Goal: Information Seeking & Learning: Learn about a topic

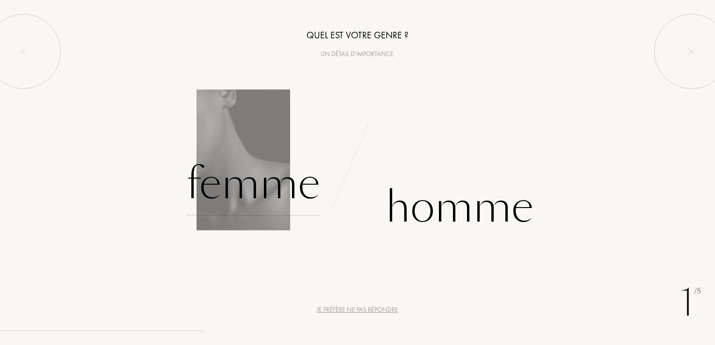
click at [261, 188] on div "Femme" at bounding box center [253, 184] width 134 height 63
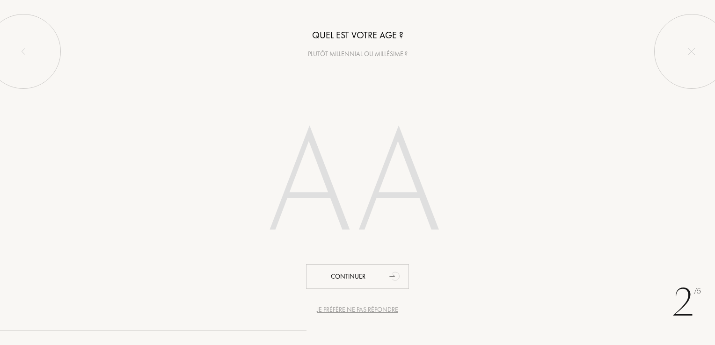
click at [420, 169] on input "number" at bounding box center [357, 187] width 267 height 190
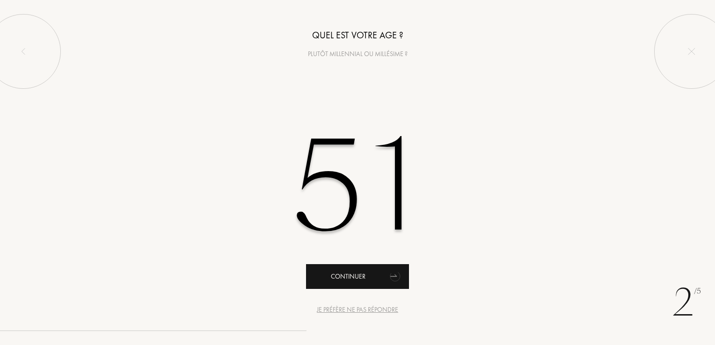
type input "51"
click at [354, 286] on div "Continuer" at bounding box center [357, 276] width 103 height 25
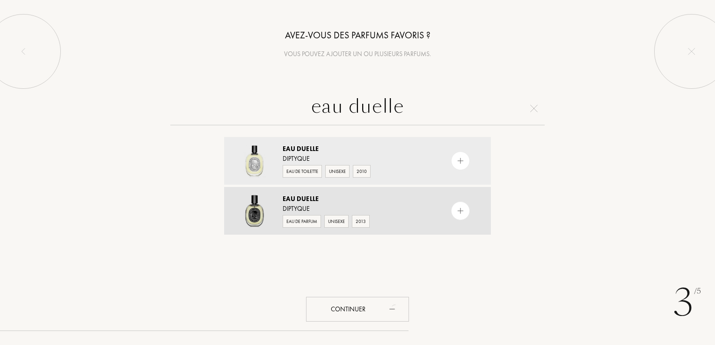
type input "eau duelle"
click at [289, 209] on div "Diptyque" at bounding box center [357, 209] width 149 height 10
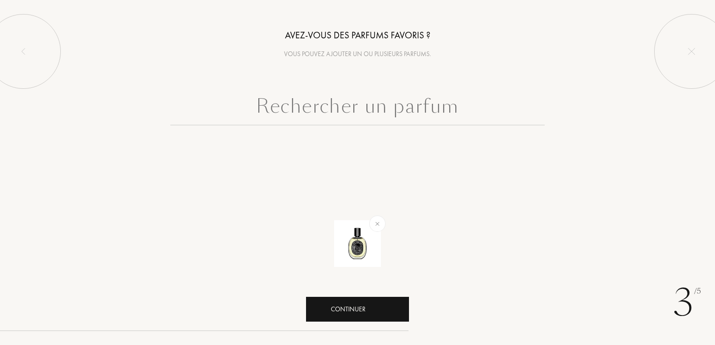
click at [348, 308] on div "Continuer" at bounding box center [357, 309] width 103 height 25
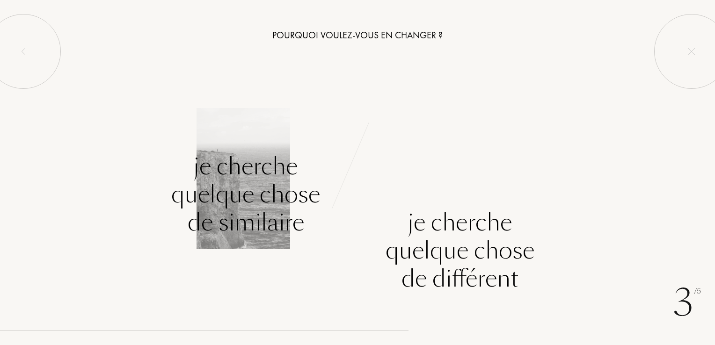
click at [251, 201] on div "Je cherche quelque chose de similaire" at bounding box center [245, 195] width 149 height 84
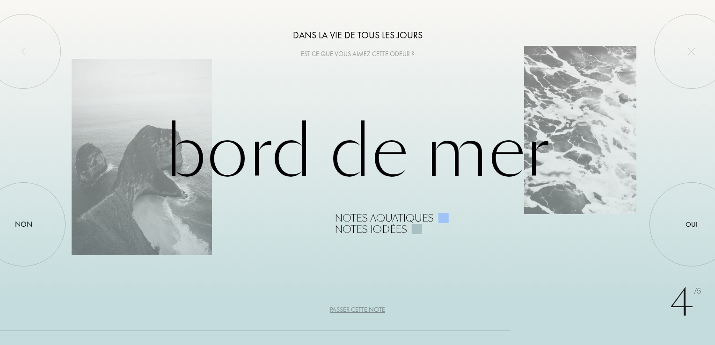
click at [370, 311] on div "Passer cette note" at bounding box center [357, 310] width 55 height 10
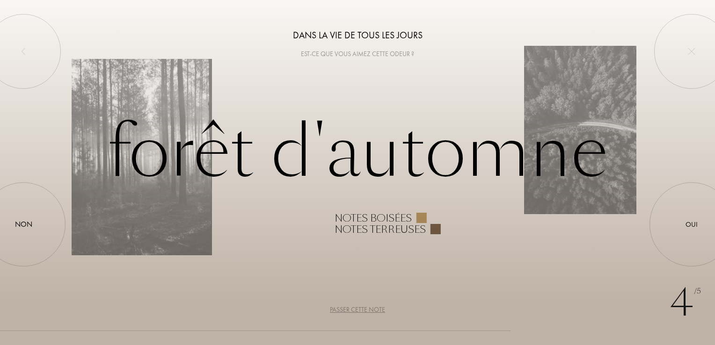
click at [370, 311] on div "Passer cette note" at bounding box center [357, 310] width 55 height 10
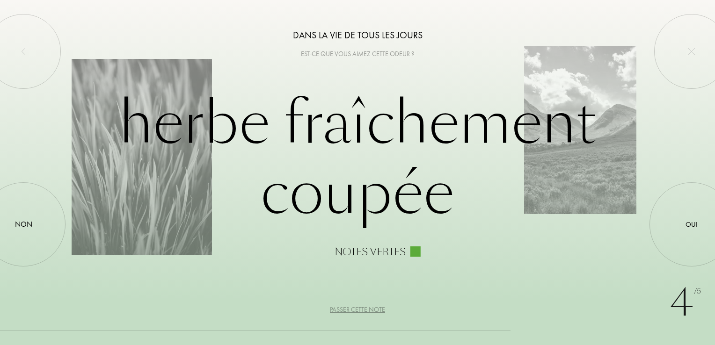
click at [370, 311] on div "Passer cette note" at bounding box center [357, 310] width 55 height 10
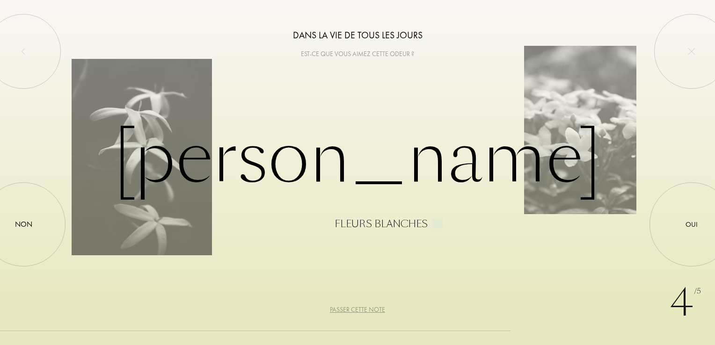
click at [370, 311] on div "Passer cette note" at bounding box center [357, 310] width 55 height 10
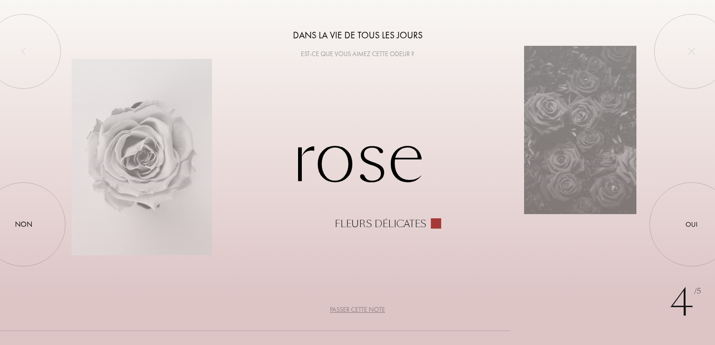
click at [370, 311] on div "Passer cette note" at bounding box center [357, 310] width 55 height 10
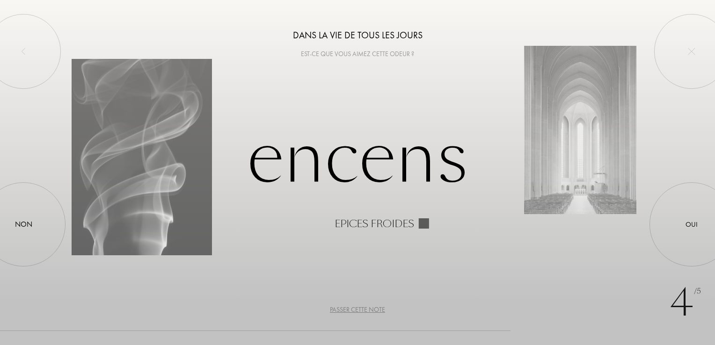
click at [370, 311] on div "Passer cette note" at bounding box center [357, 310] width 55 height 10
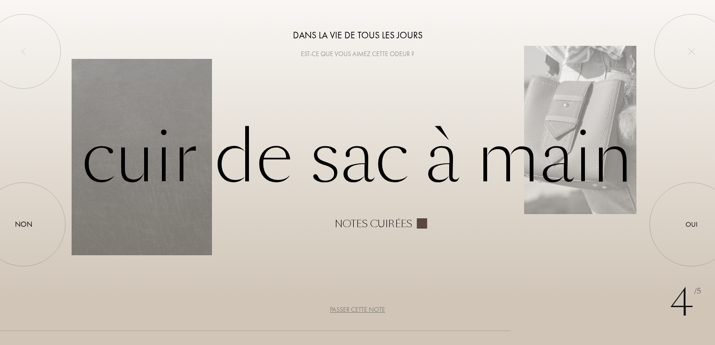
click at [367, 306] on div "Passer cette note" at bounding box center [357, 310] width 55 height 10
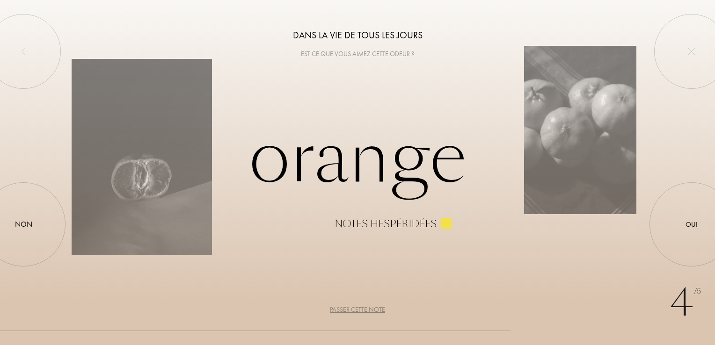
click at [367, 306] on div "Passer cette note" at bounding box center [357, 310] width 55 height 10
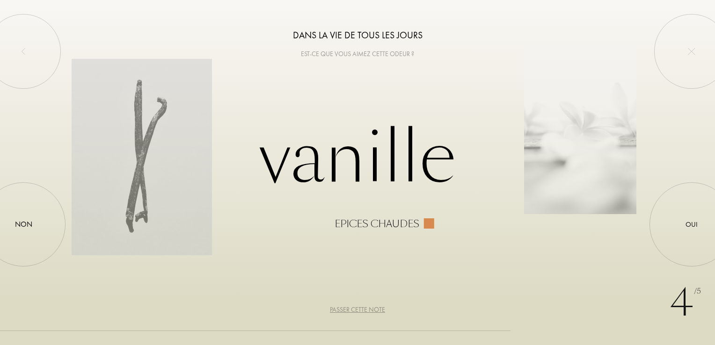
click at [367, 306] on div "Passer cette note" at bounding box center [357, 310] width 55 height 10
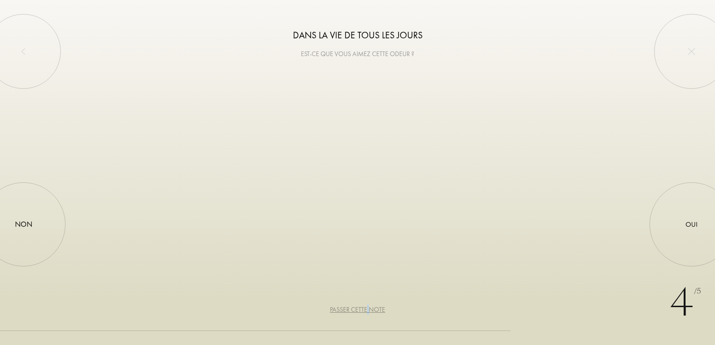
click at [367, 306] on div "Passer cette note" at bounding box center [357, 310] width 55 height 10
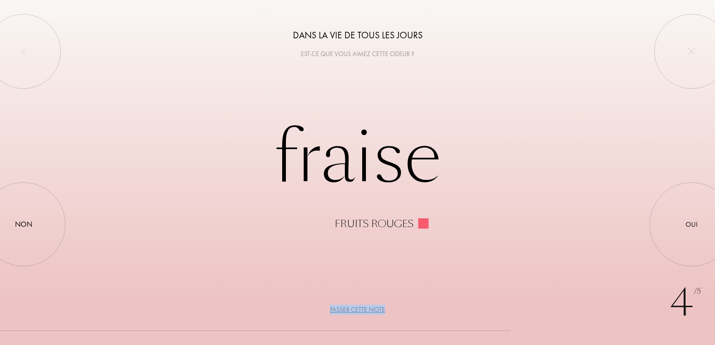
drag, startPoint x: 367, startPoint y: 306, endPoint x: 354, endPoint y: 313, distance: 14.9
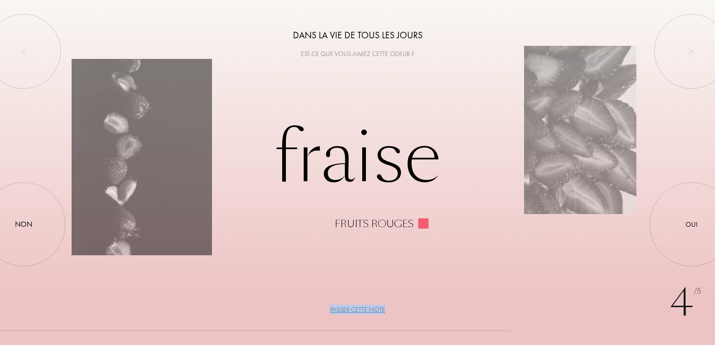
click at [354, 313] on div "Passer cette note" at bounding box center [357, 310] width 55 height 10
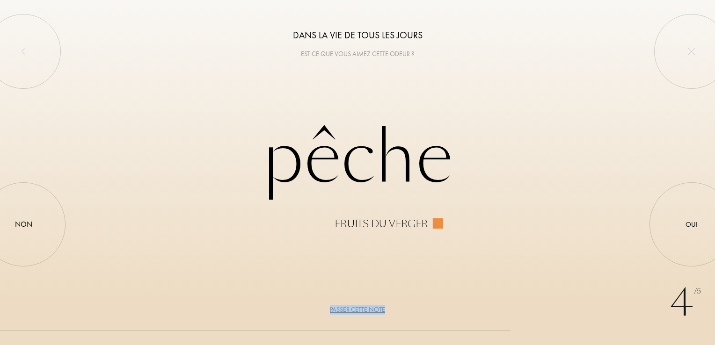
click at [354, 313] on div "Passer cette note" at bounding box center [357, 310] width 55 height 10
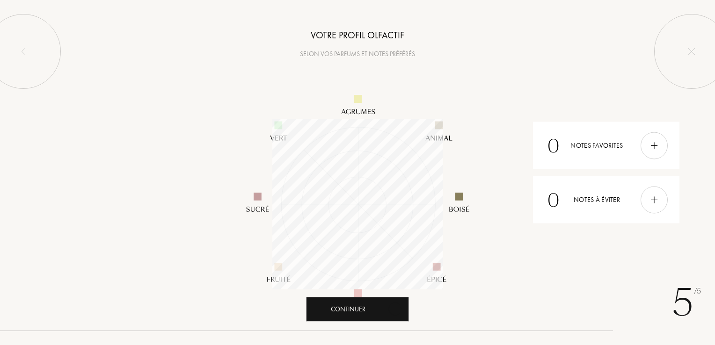
scroll to position [171, 171]
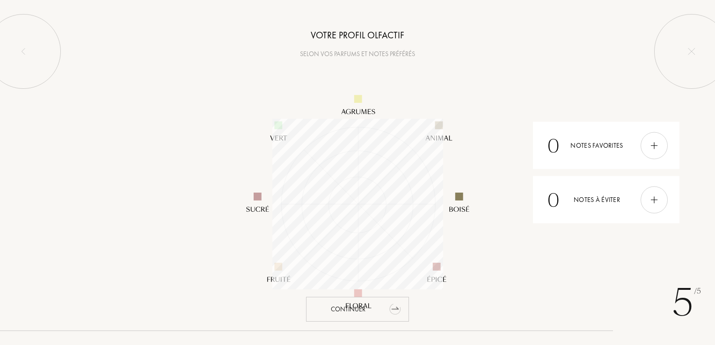
click at [374, 305] on div "Continuer" at bounding box center [357, 309] width 103 height 25
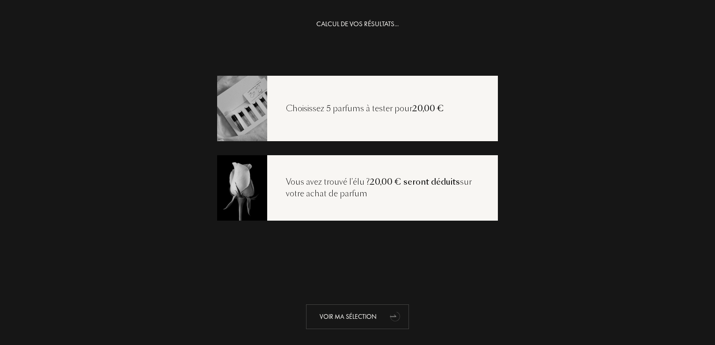
drag, startPoint x: 394, startPoint y: 306, endPoint x: 387, endPoint y: 315, distance: 11.8
click at [389, 315] on icon "animation" at bounding box center [395, 317] width 12 height 11
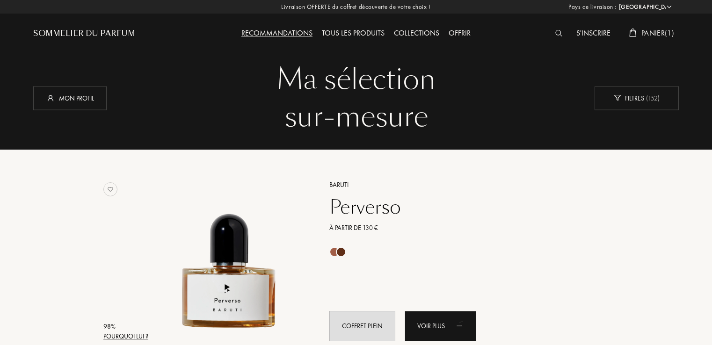
select select "FR"
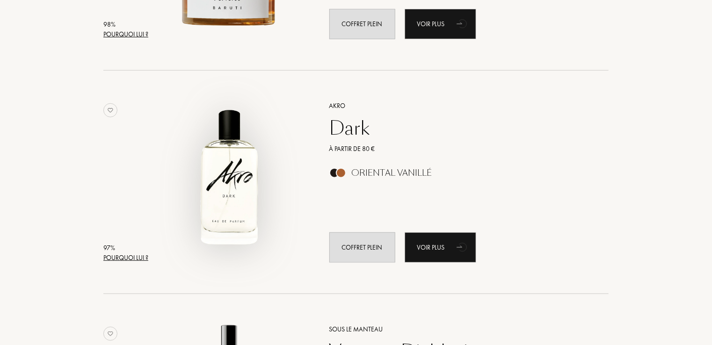
click at [233, 175] on img at bounding box center [230, 178] width 156 height 156
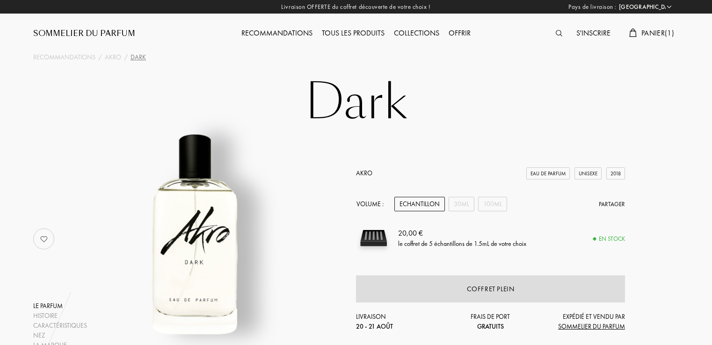
select select "FR"
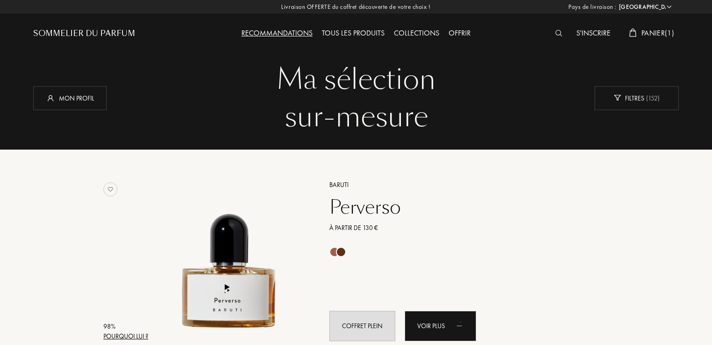
select select "FR"
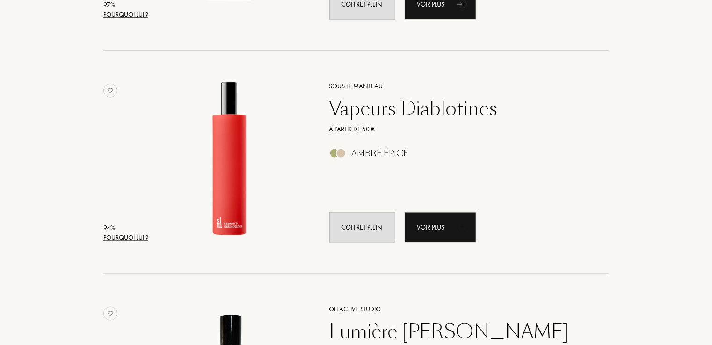
scroll to position [564, 0]
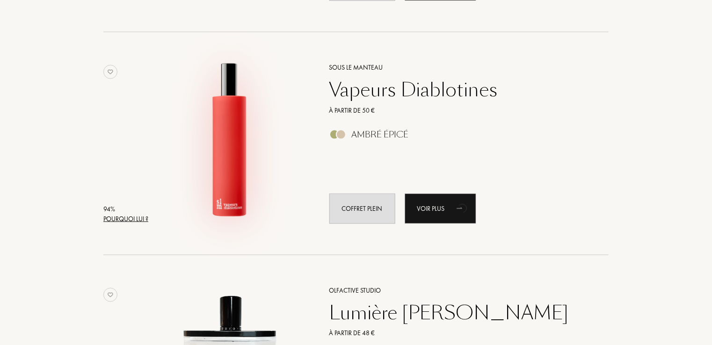
click at [235, 139] on img at bounding box center [230, 139] width 156 height 156
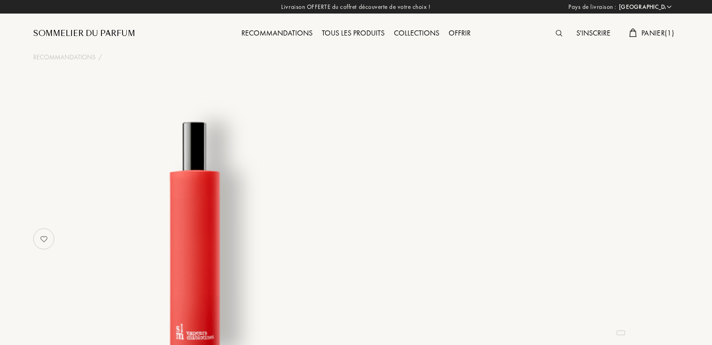
select select "FR"
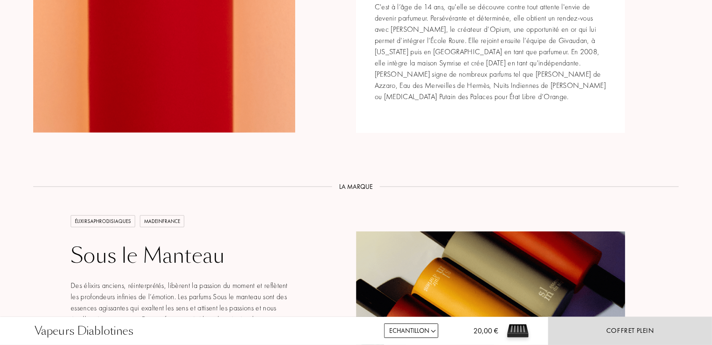
scroll to position [1310, 0]
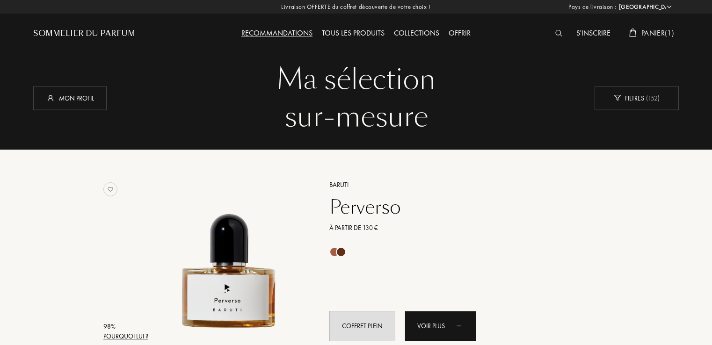
select select "FR"
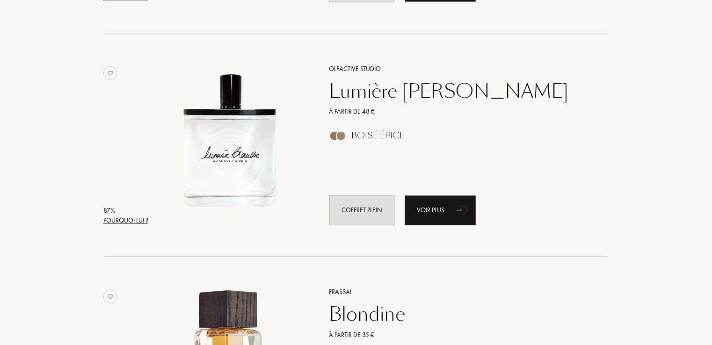
scroll to position [789, 0]
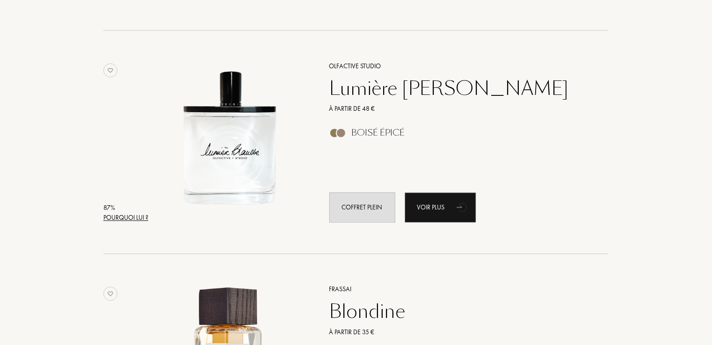
click at [383, 308] on div "Blondine" at bounding box center [458, 312] width 273 height 22
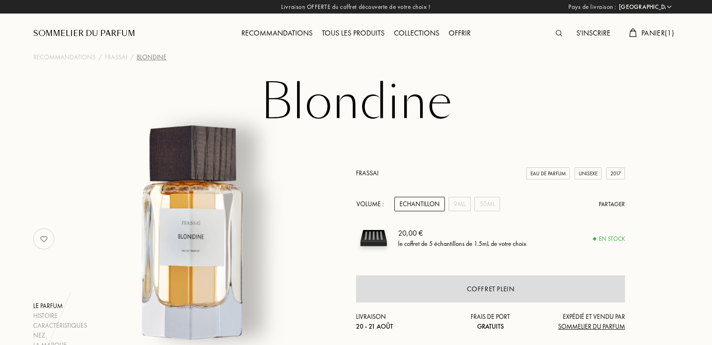
select select "FR"
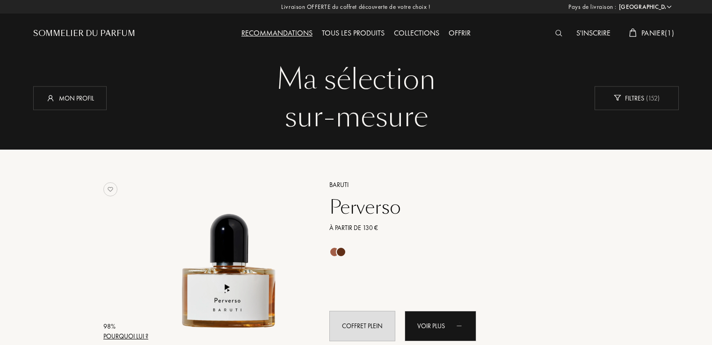
select select "FR"
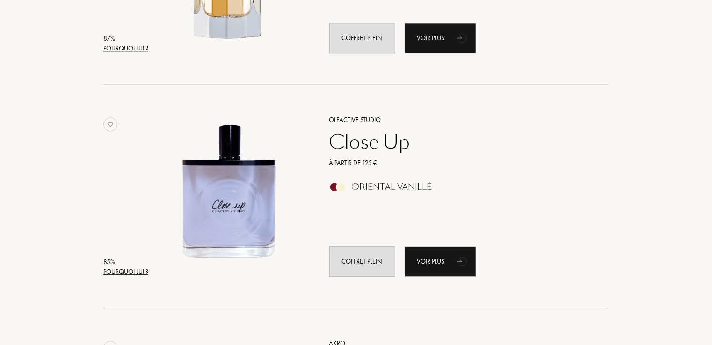
scroll to position [1201, 0]
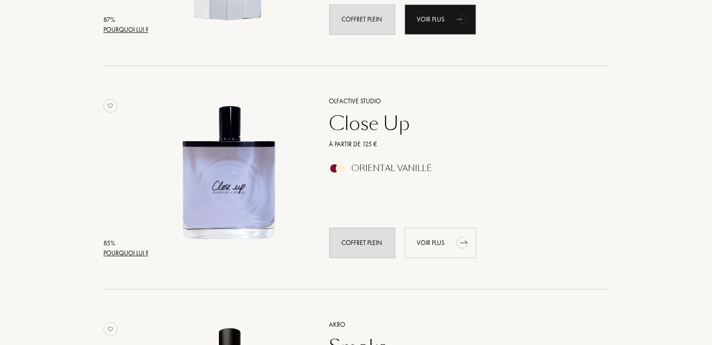
click at [453, 240] on div "Voir plus" at bounding box center [441, 243] width 72 height 30
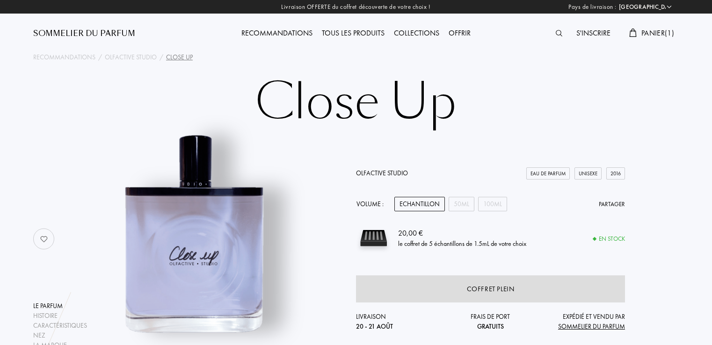
select select "FR"
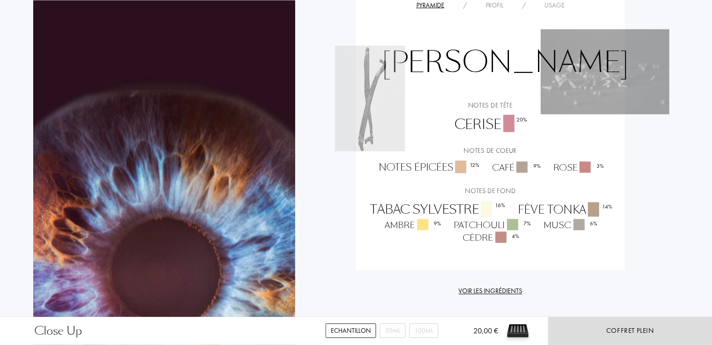
scroll to position [767, 0]
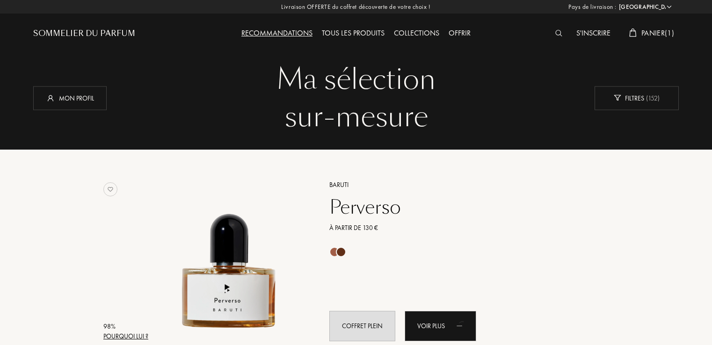
select select "FR"
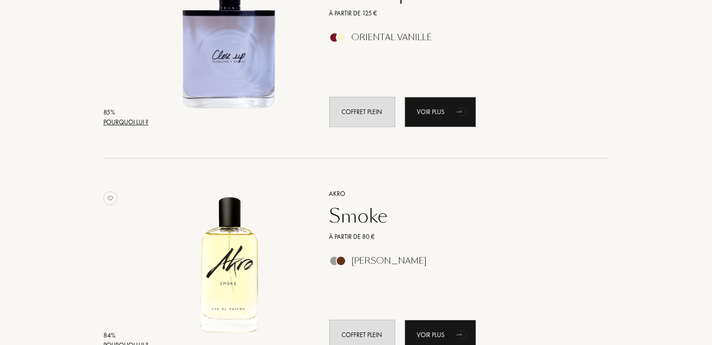
scroll to position [1313, 0]
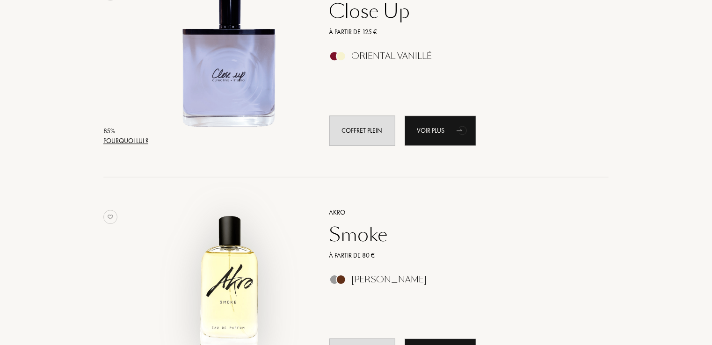
click at [217, 276] on img at bounding box center [230, 284] width 156 height 156
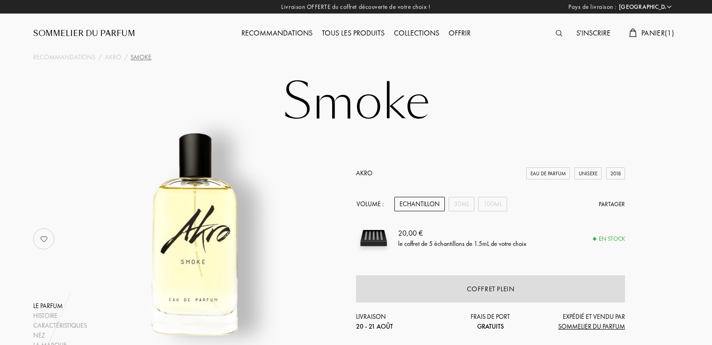
select select "FR"
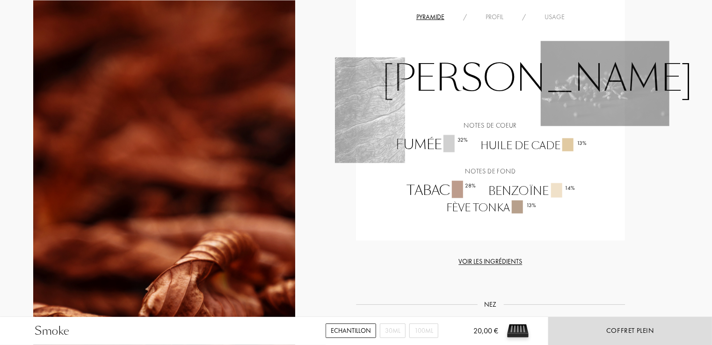
scroll to position [636, 0]
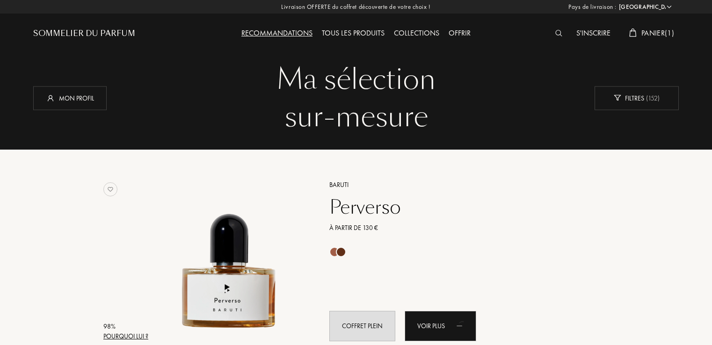
select select "FR"
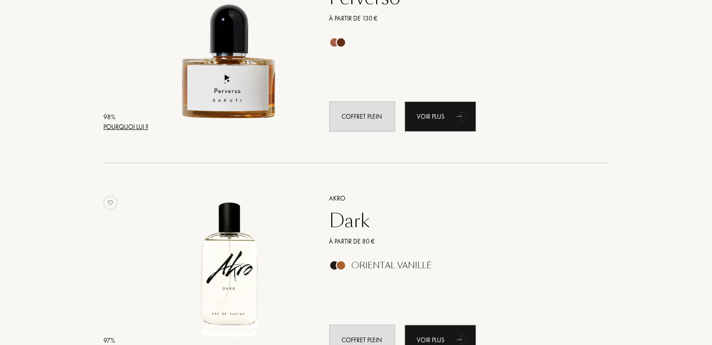
scroll to position [209, 0]
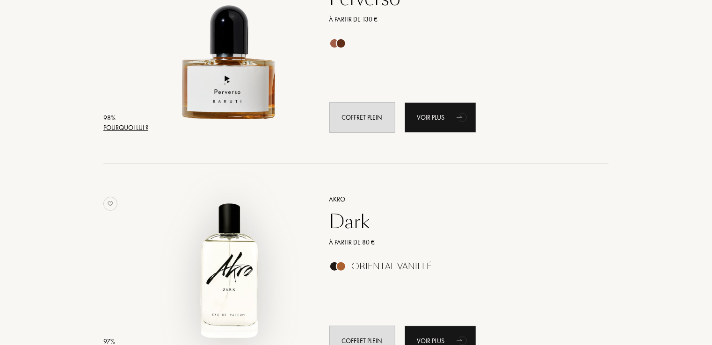
click at [244, 290] on img at bounding box center [230, 271] width 156 height 156
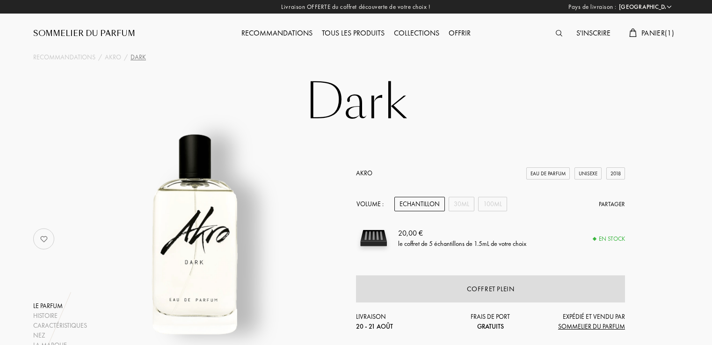
select select "FR"
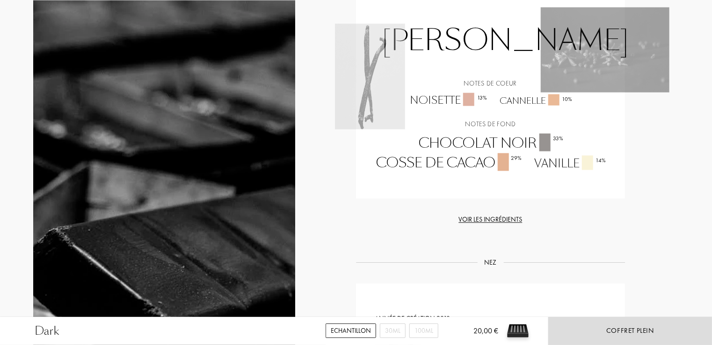
scroll to position [693, 0]
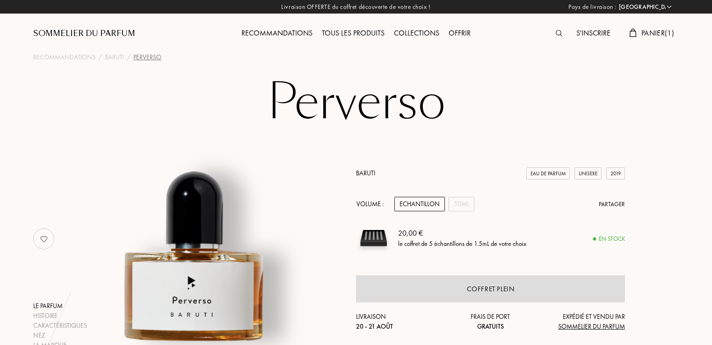
select select "FR"
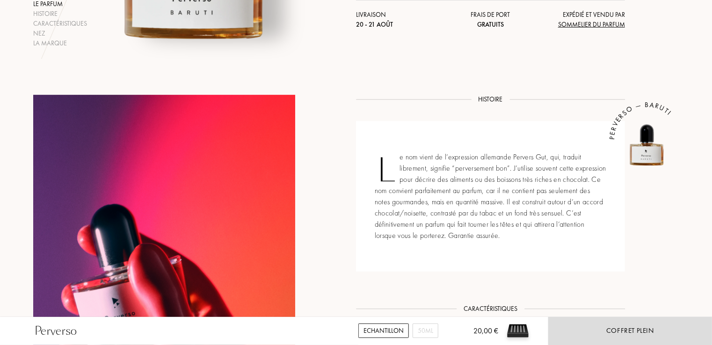
scroll to position [605, 0]
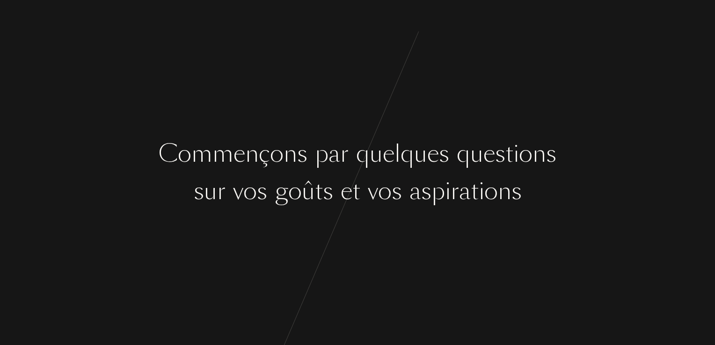
click at [325, 190] on div "s" at bounding box center [328, 191] width 10 height 35
click at [397, 158] on div "l" at bounding box center [397, 154] width 6 height 35
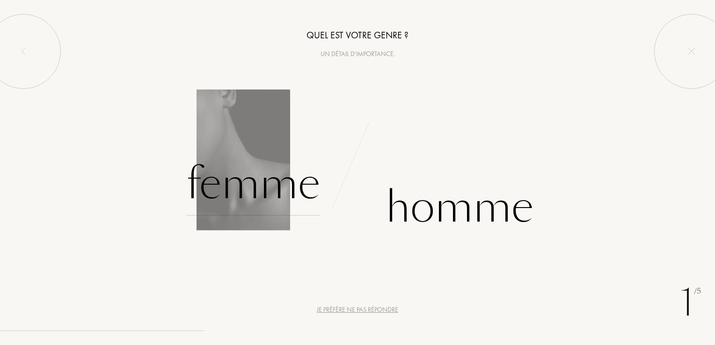
click at [241, 168] on div "Femme" at bounding box center [253, 184] width 134 height 63
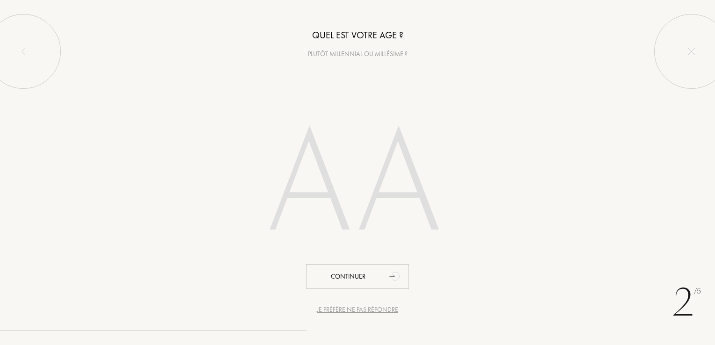
click at [438, 245] on input "number" at bounding box center [357, 187] width 267 height 190
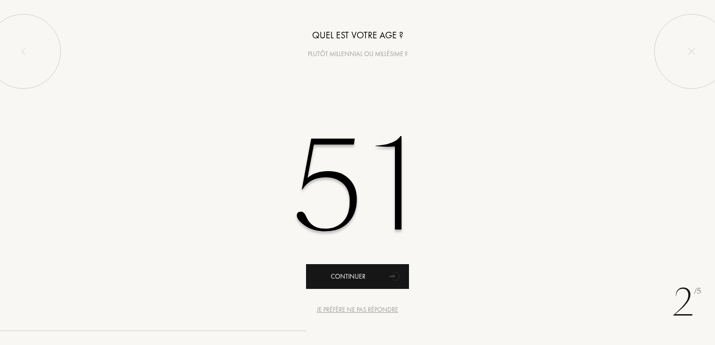
type input "51"
click at [362, 275] on div "Continuer" at bounding box center [357, 276] width 103 height 25
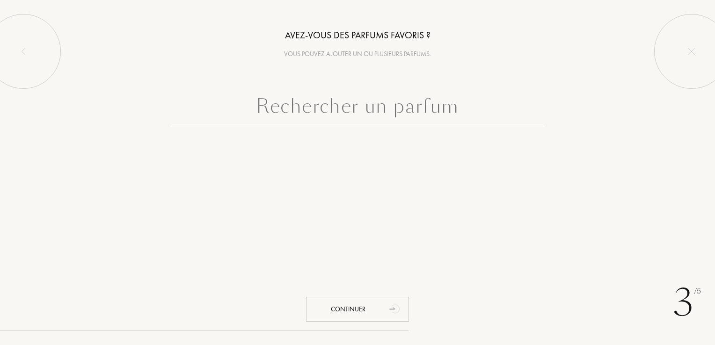
click at [370, 106] on input "text" at bounding box center [357, 109] width 374 height 34
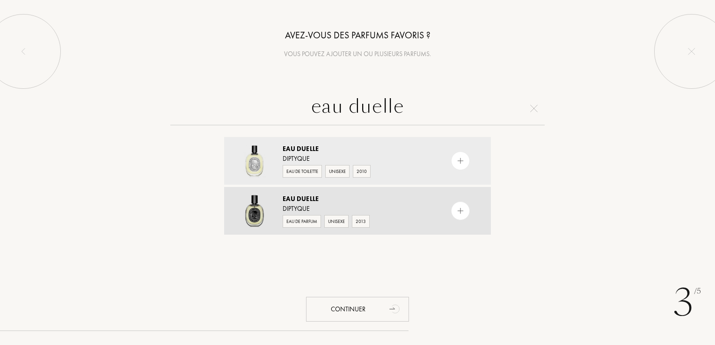
type input "eau duelle"
click at [316, 197] on span "Duelle" at bounding box center [308, 199] width 22 height 8
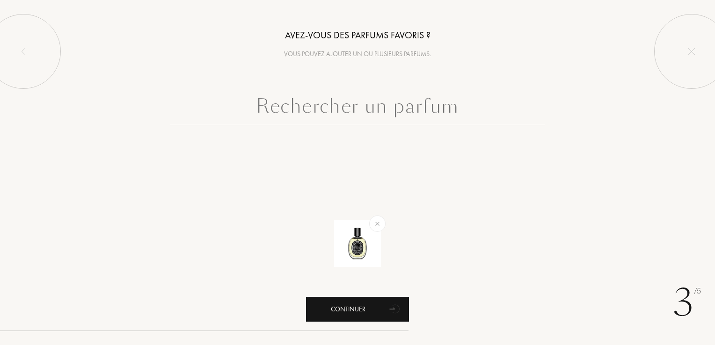
click at [343, 306] on div "Continuer" at bounding box center [357, 309] width 103 height 25
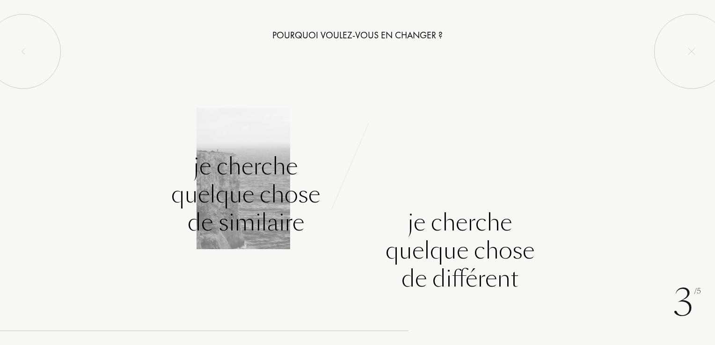
click at [255, 220] on div "Je cherche quelque chose de similaire" at bounding box center [245, 195] width 149 height 84
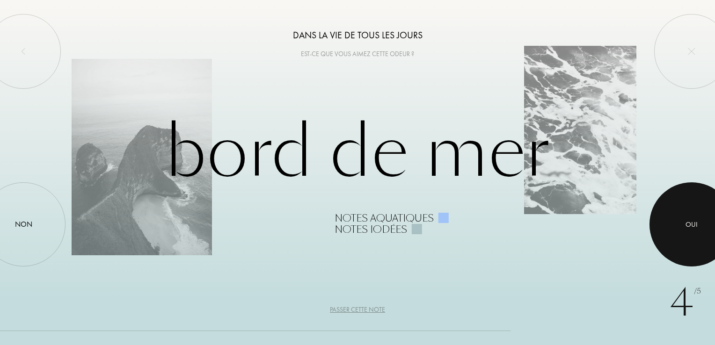
click at [695, 222] on div "Oui" at bounding box center [691, 224] width 12 height 11
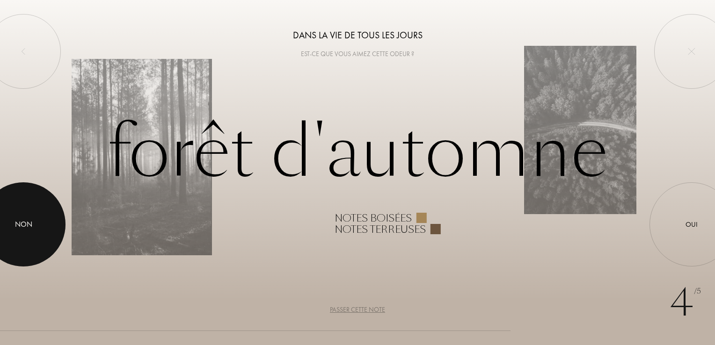
click at [42, 211] on div at bounding box center [23, 224] width 84 height 84
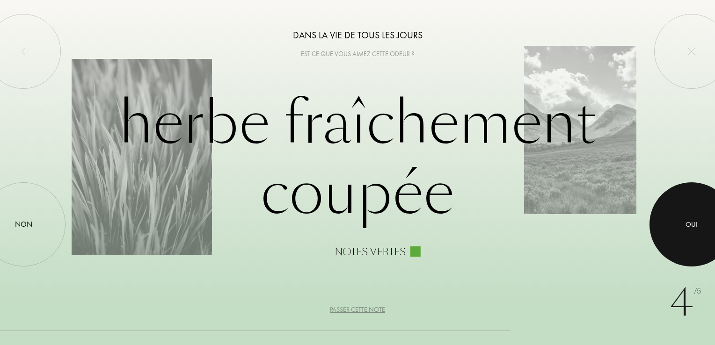
click at [682, 221] on div at bounding box center [691, 224] width 84 height 84
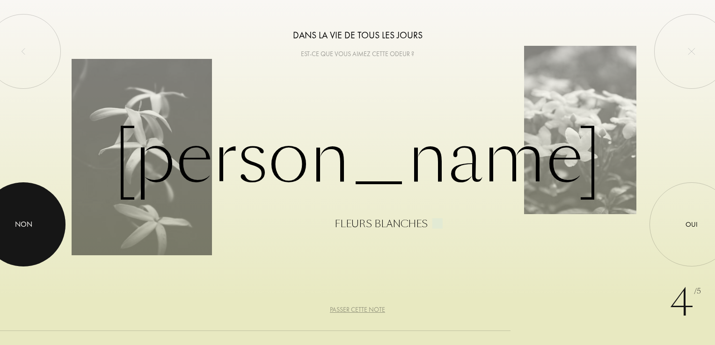
click at [25, 224] on div "Non" at bounding box center [23, 224] width 17 height 11
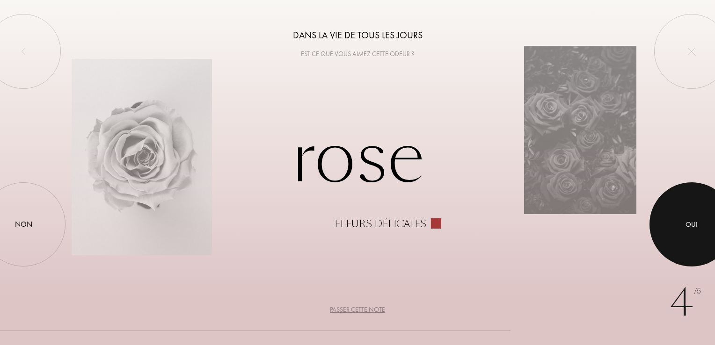
click at [672, 226] on div at bounding box center [691, 224] width 84 height 84
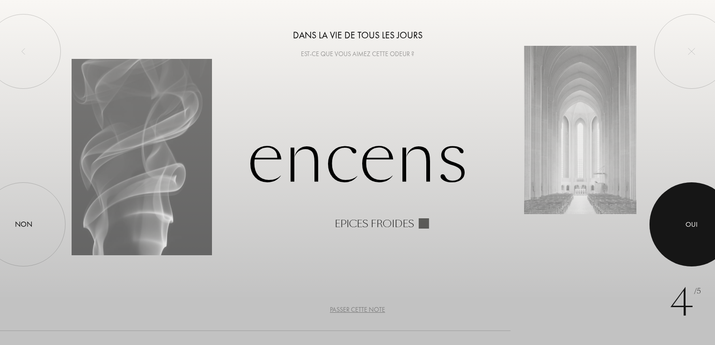
click at [672, 226] on div at bounding box center [691, 224] width 84 height 84
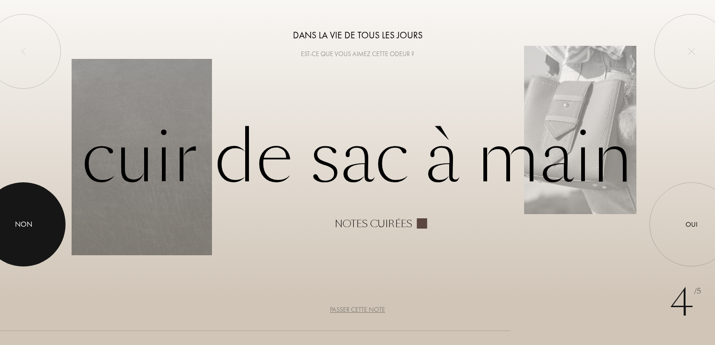
click at [13, 218] on div at bounding box center [23, 224] width 84 height 84
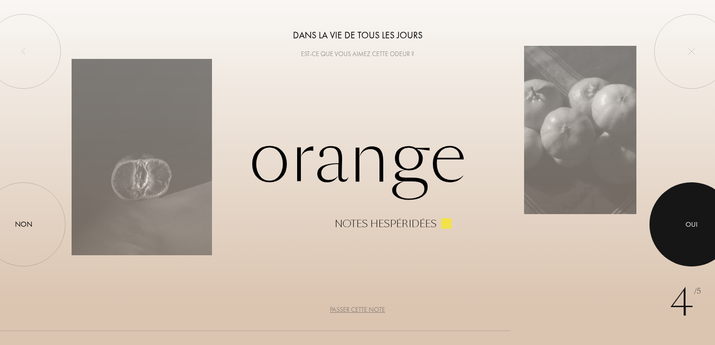
click at [690, 226] on div "Oui" at bounding box center [691, 224] width 12 height 11
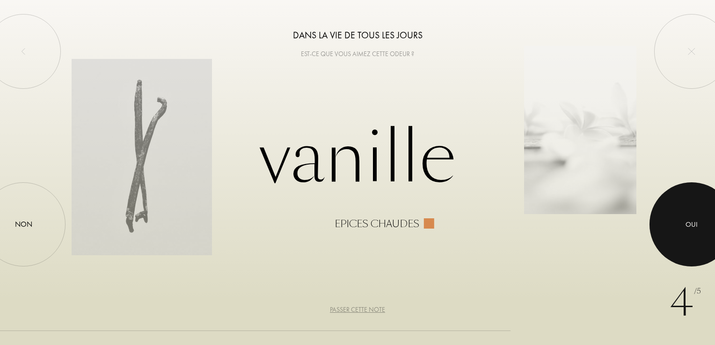
click at [682, 226] on div at bounding box center [691, 224] width 84 height 84
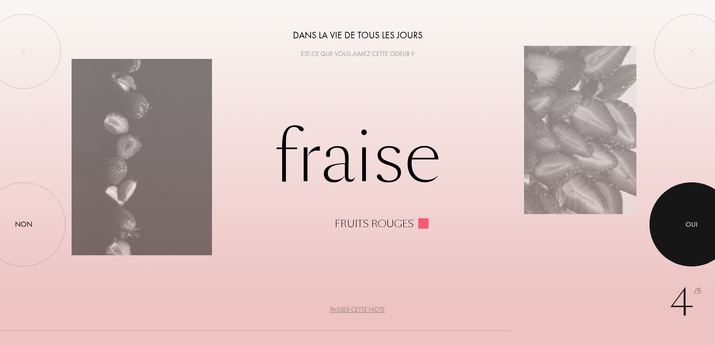
click at [689, 230] on div at bounding box center [691, 224] width 84 height 84
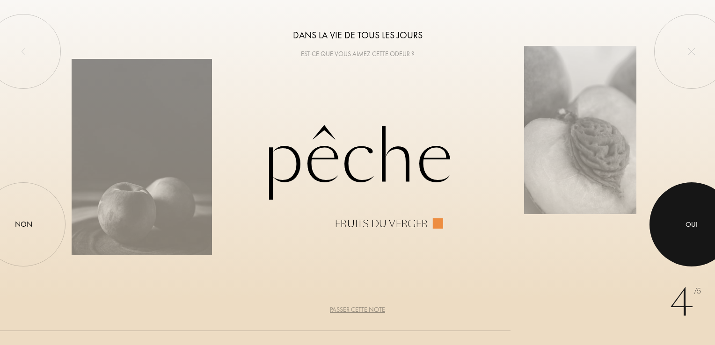
click at [712, 205] on div at bounding box center [691, 224] width 84 height 84
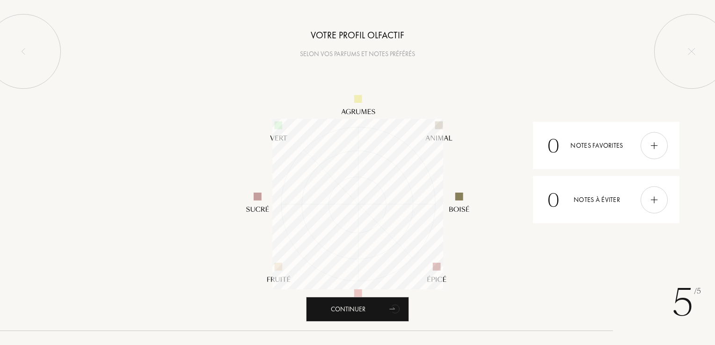
scroll to position [171, 171]
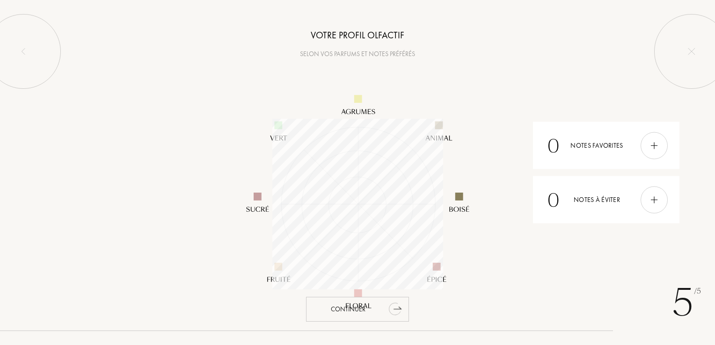
click at [389, 304] on icon "animation" at bounding box center [395, 308] width 19 height 19
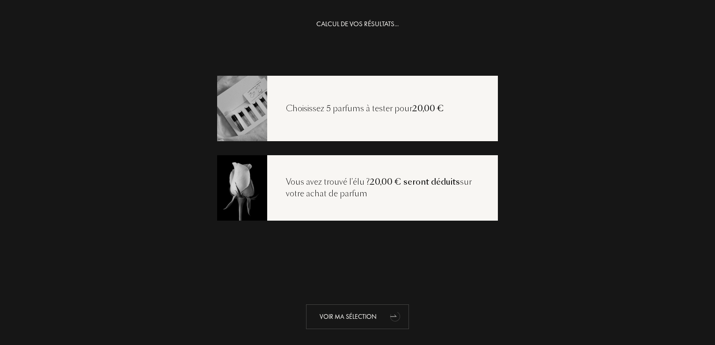
click at [398, 316] on icon "animation" at bounding box center [395, 316] width 19 height 19
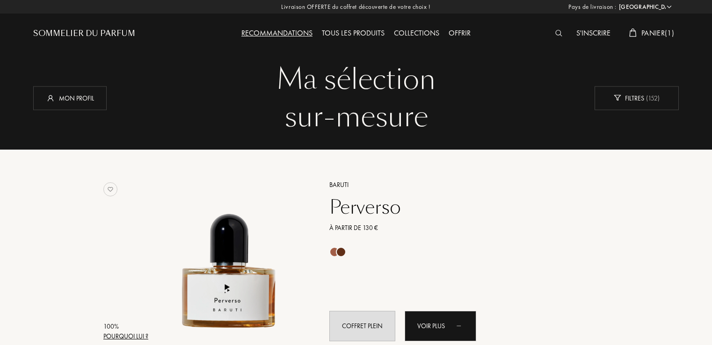
select select "FR"
click at [664, 32] on span "Panier ( 1 )" at bounding box center [658, 33] width 33 height 10
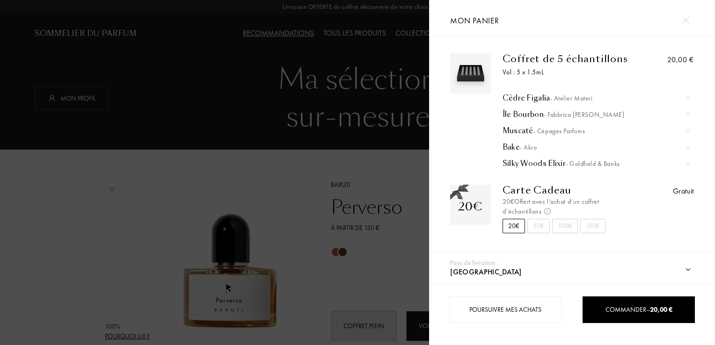
click at [685, 18] on img at bounding box center [685, 20] width 7 height 7
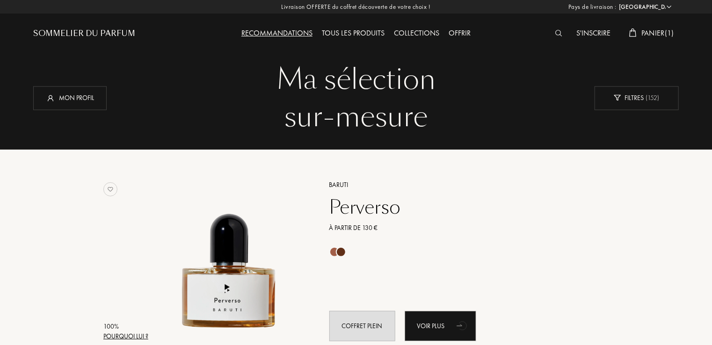
click at [361, 35] on div "Tous les produits" at bounding box center [353, 34] width 72 height 12
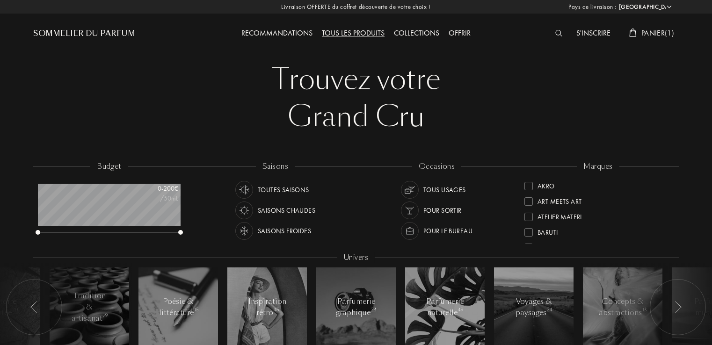
select select "FR"
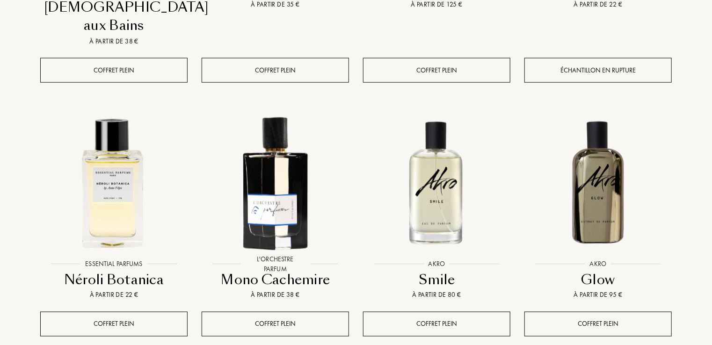
scroll to position [907, 0]
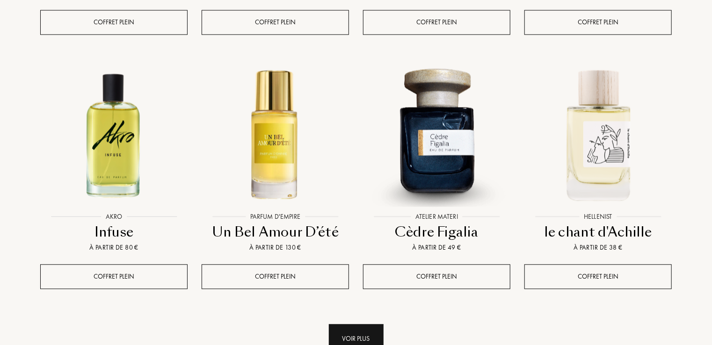
click at [367, 324] on div "Voir plus" at bounding box center [356, 338] width 55 height 29
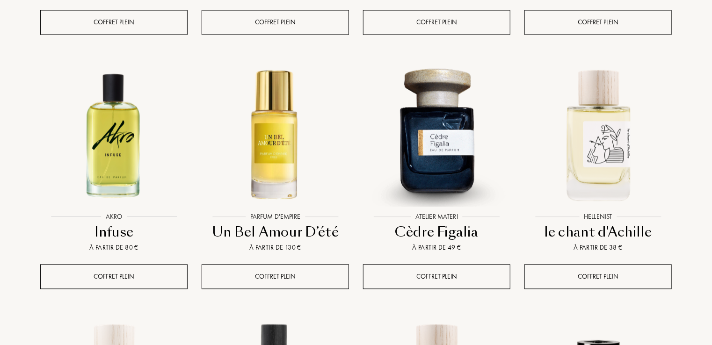
click at [711, 303] on div "Pays de livraison : Afghanistan Afrique du Sud Albanie Algérie Allemagne Andorr…" at bounding box center [356, 269] width 712 height 2353
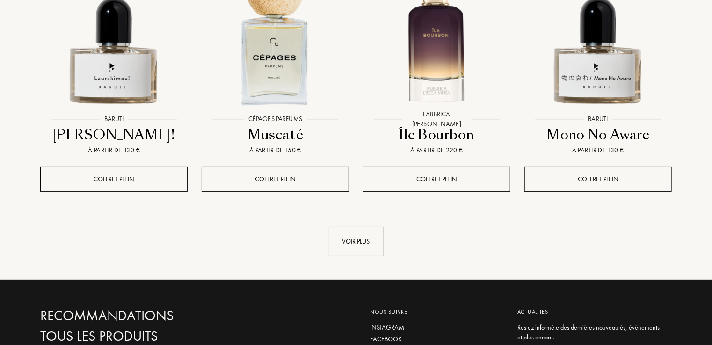
scroll to position [1786, 0]
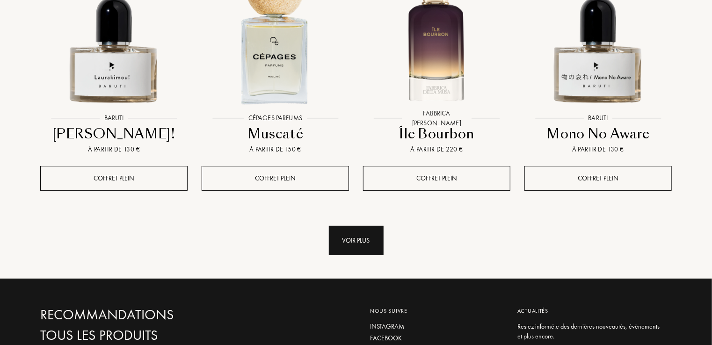
click at [352, 226] on div "Voir plus" at bounding box center [356, 240] width 55 height 29
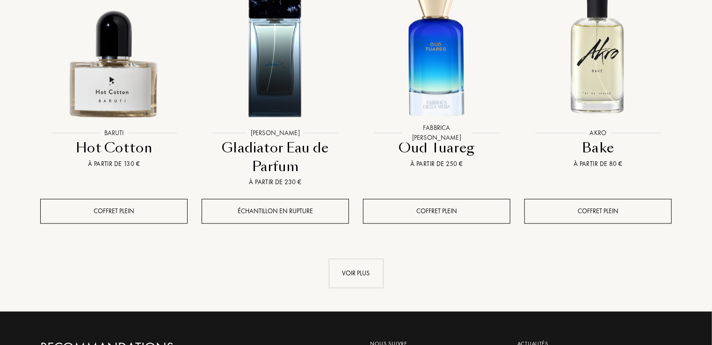
scroll to position [2573, 0]
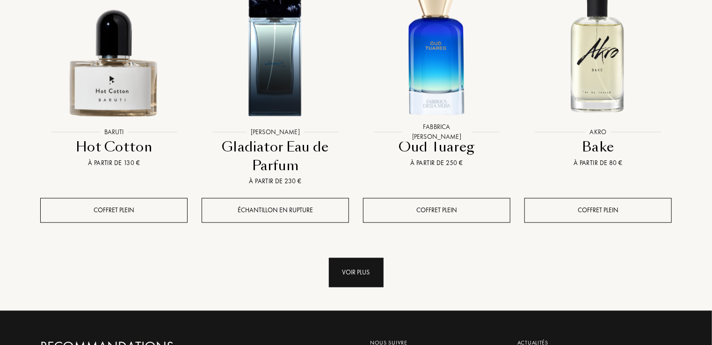
click at [366, 258] on div "Voir plus" at bounding box center [356, 272] width 55 height 29
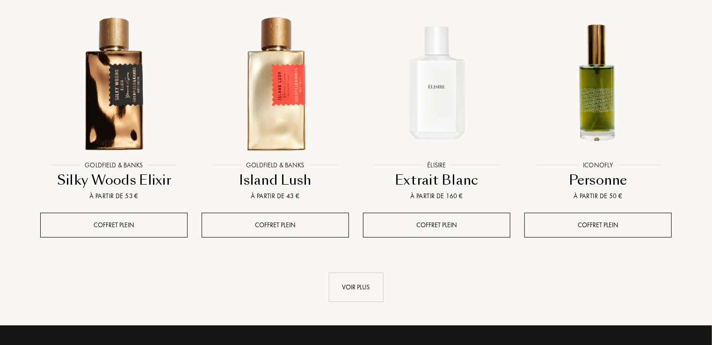
scroll to position [3340, 0]
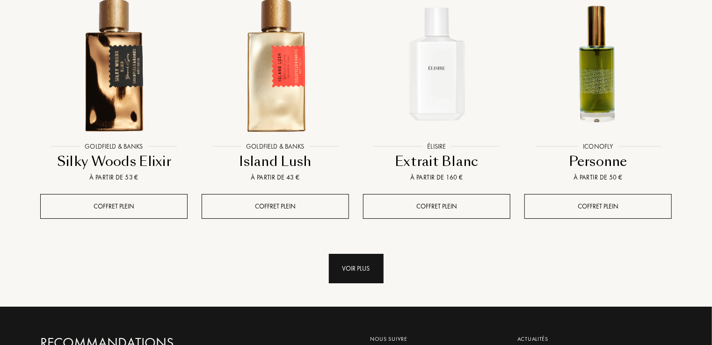
click at [351, 254] on div "Voir plus" at bounding box center [356, 268] width 55 height 29
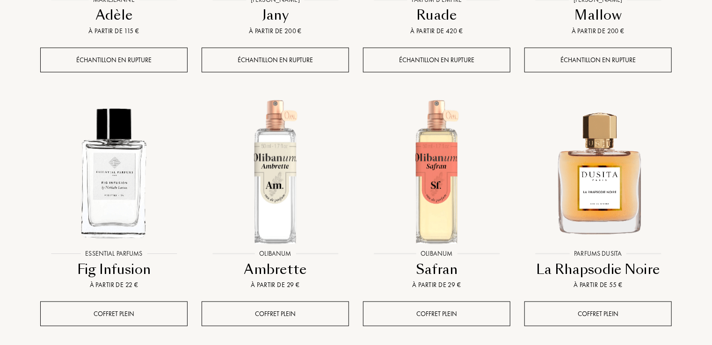
scroll to position [4032, 0]
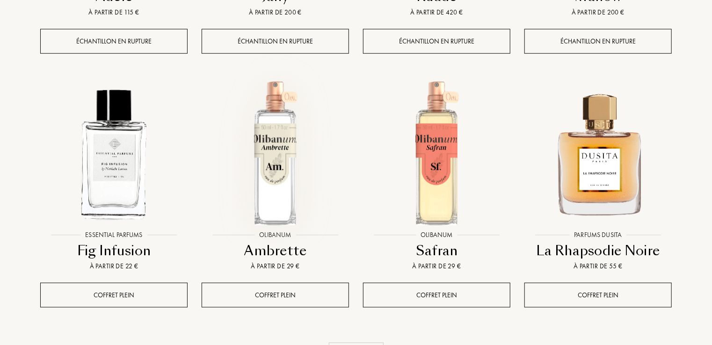
click at [282, 192] on div at bounding box center [275, 161] width 161 height 182
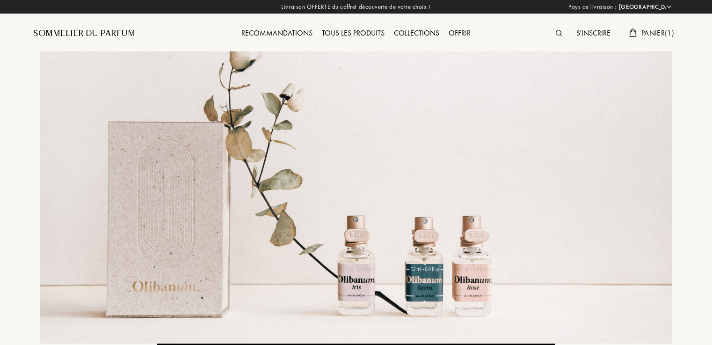
select select "FR"
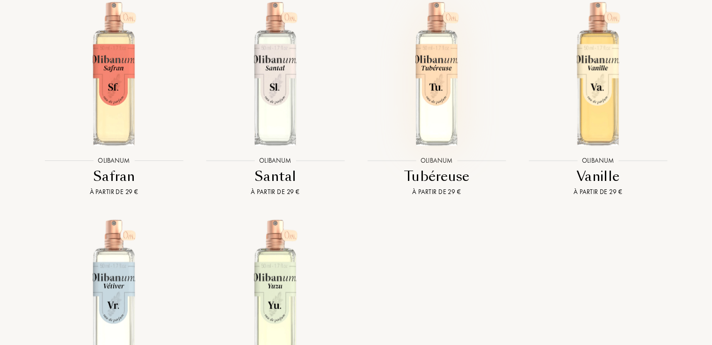
scroll to position [2078, 0]
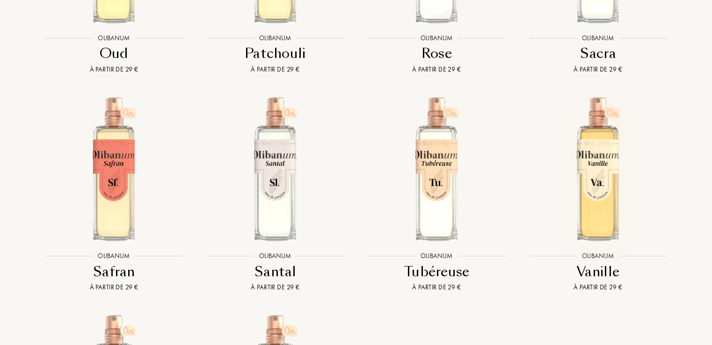
click at [607, 167] on img at bounding box center [598, 169] width 146 height 146
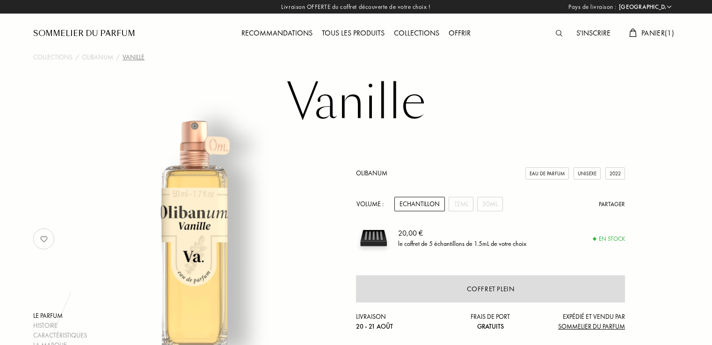
select select "FR"
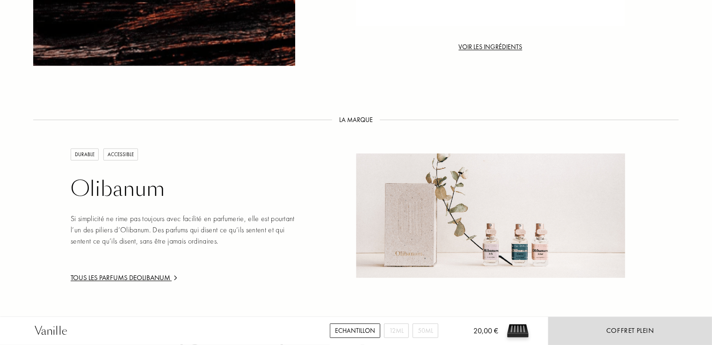
scroll to position [1209, 0]
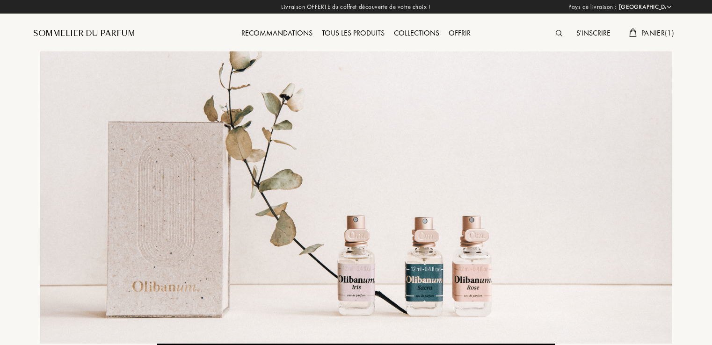
select select "FR"
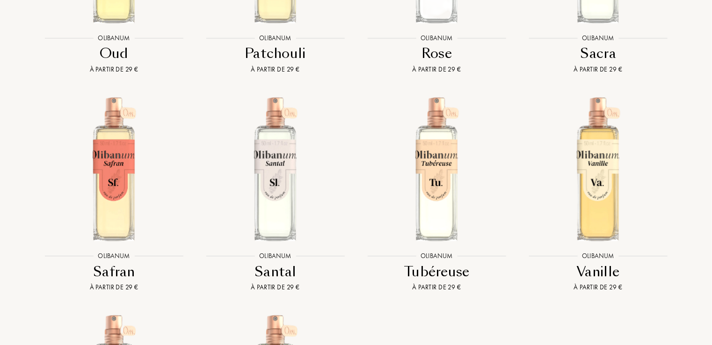
scroll to position [1775, 0]
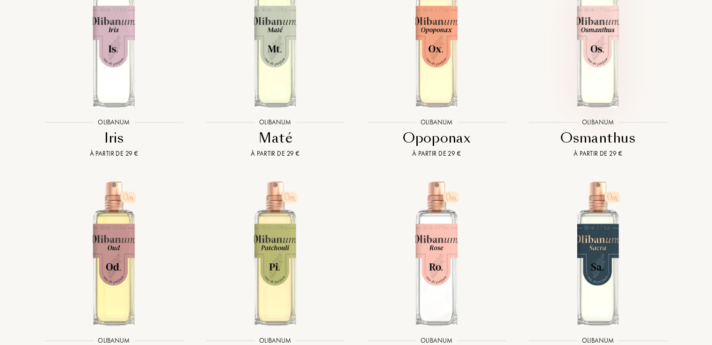
click at [633, 61] on img at bounding box center [598, 36] width 146 height 146
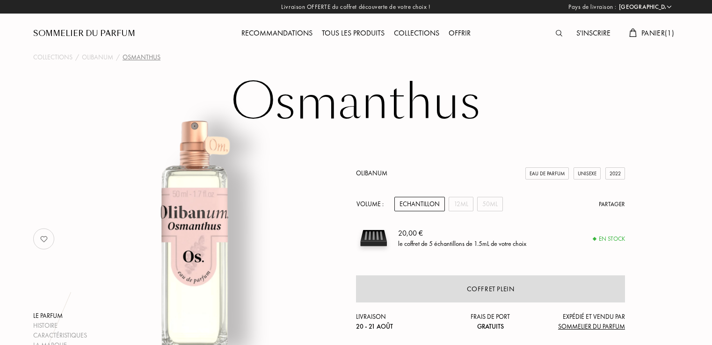
select select "FR"
click at [456, 209] on div "12mL" at bounding box center [461, 204] width 25 height 15
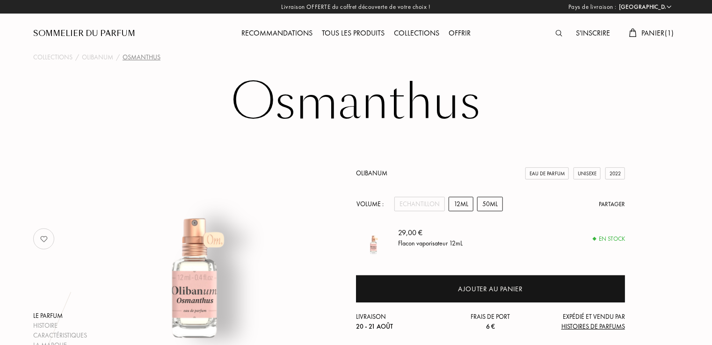
click at [481, 208] on div "50mL" at bounding box center [490, 204] width 26 height 15
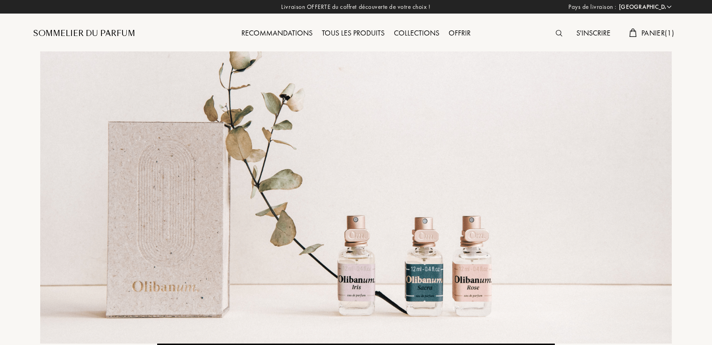
select select "FR"
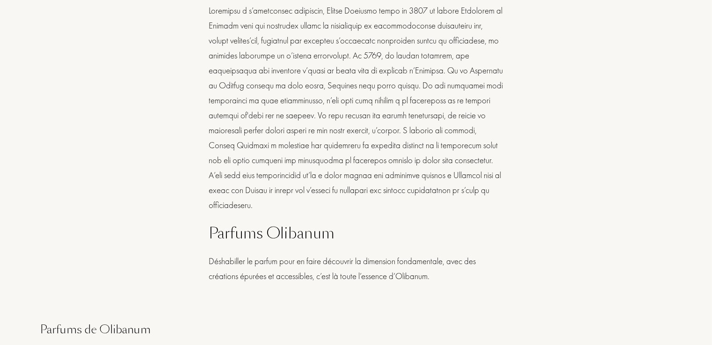
scroll to position [868, 0]
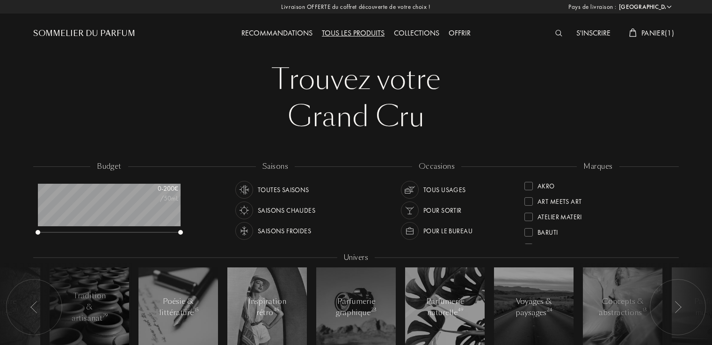
select select "FR"
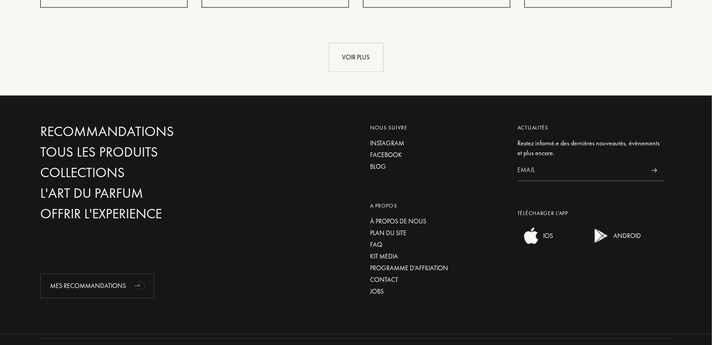
scroll to position [886, 0]
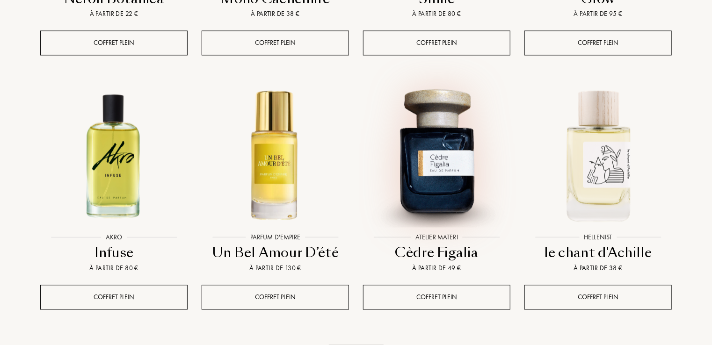
click at [443, 198] on div at bounding box center [436, 163] width 161 height 182
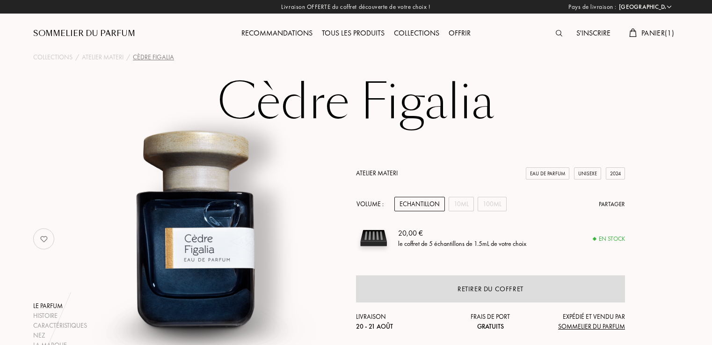
select select "FR"
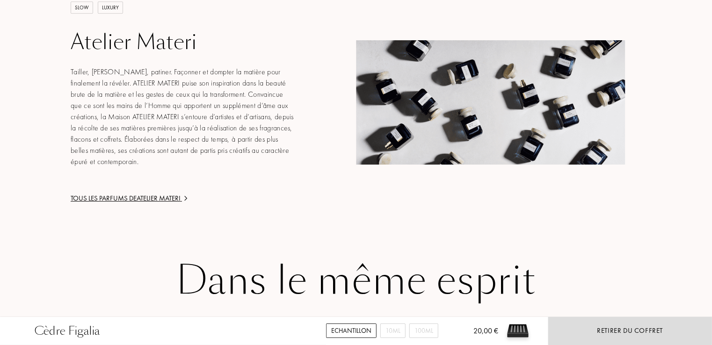
scroll to position [1332, 0]
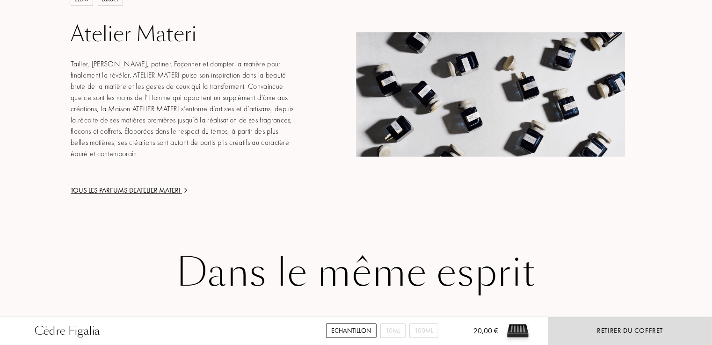
drag, startPoint x: 173, startPoint y: 186, endPoint x: 173, endPoint y: 191, distance: 5.6
click at [173, 191] on div "SLOW LUXURY Atelier Materi Tailler, ciseler, patiner. Façonner et dompter la ma…" at bounding box center [167, 94] width 269 height 203
click at [173, 191] on div "Tous les parfums de Atelier Materi" at bounding box center [183, 190] width 225 height 11
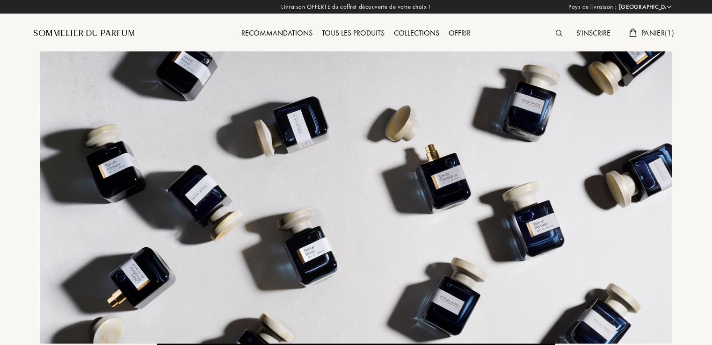
select select "FR"
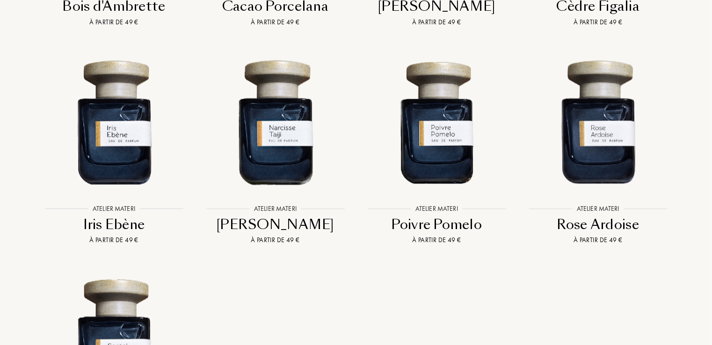
scroll to position [2280, 0]
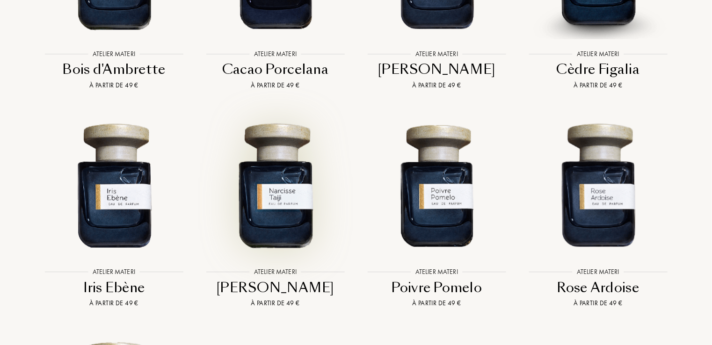
click at [261, 169] on img at bounding box center [276, 185] width 146 height 146
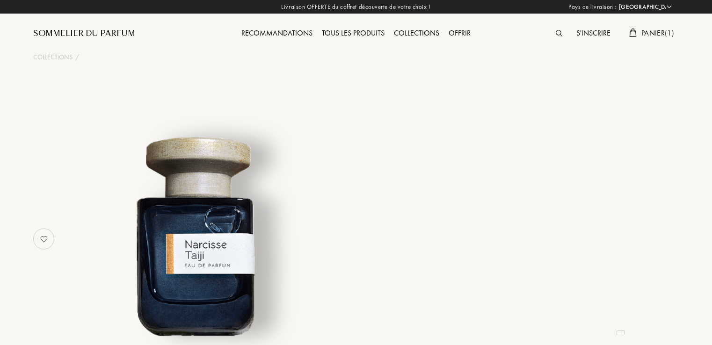
select select "FR"
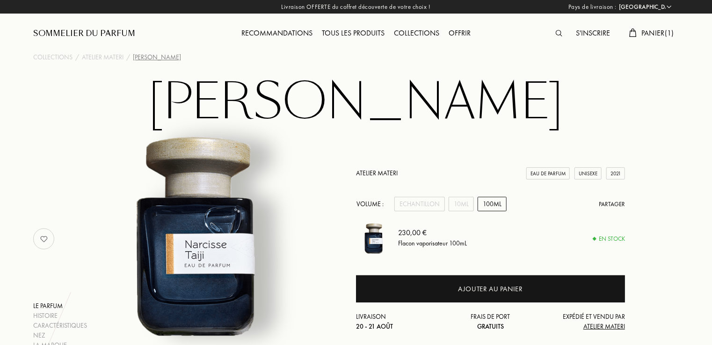
click at [459, 205] on div "10mL" at bounding box center [461, 204] width 25 height 15
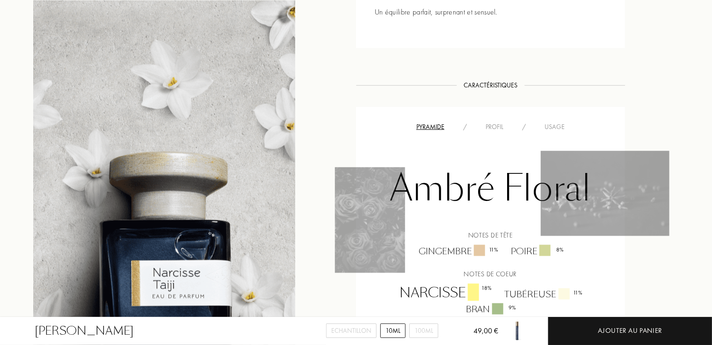
scroll to position [302, 0]
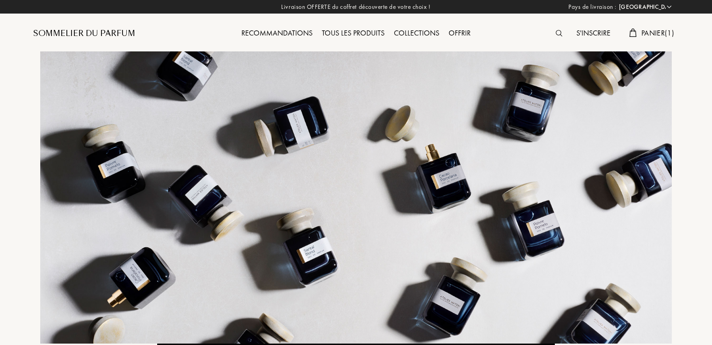
select select "FR"
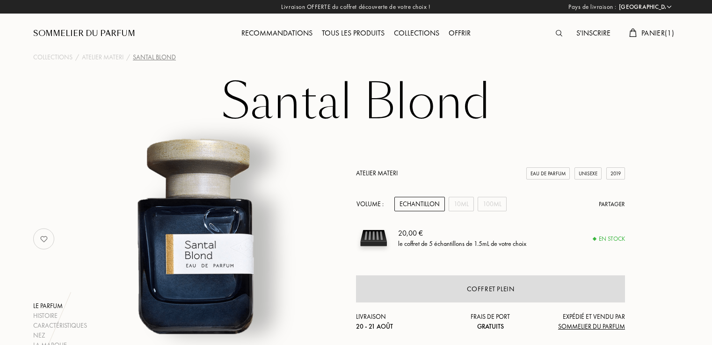
select select "FR"
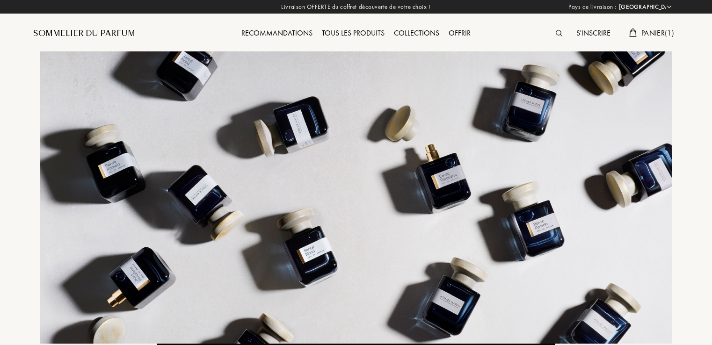
select select "FR"
